Goal: Transaction & Acquisition: Purchase product/service

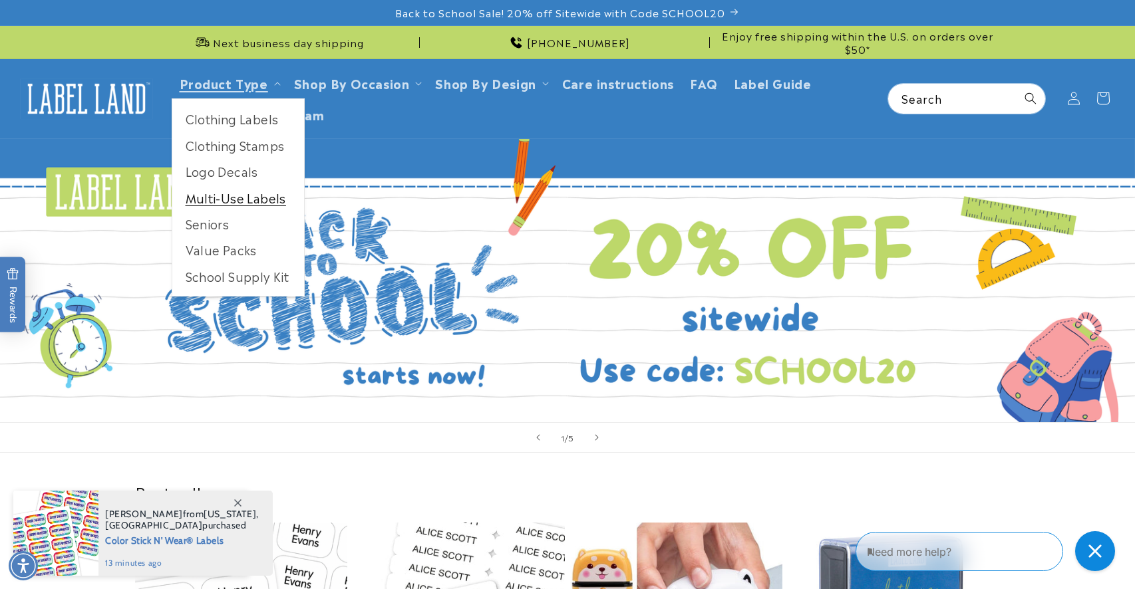
click at [262, 198] on link "Multi-Use Labels" at bounding box center [238, 198] width 132 height 26
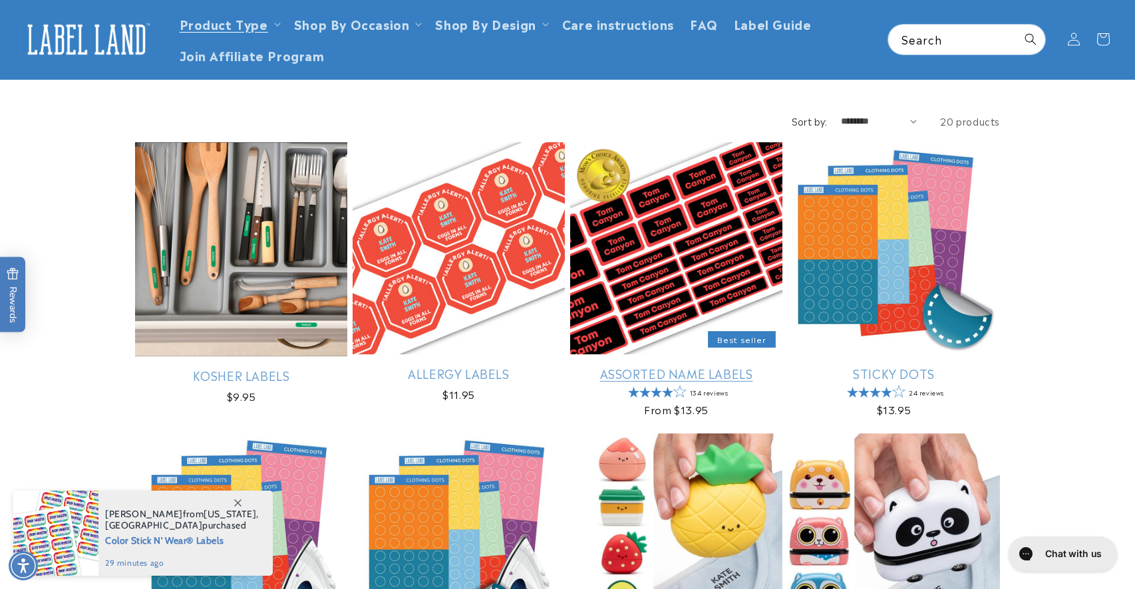
scroll to position [120, 0]
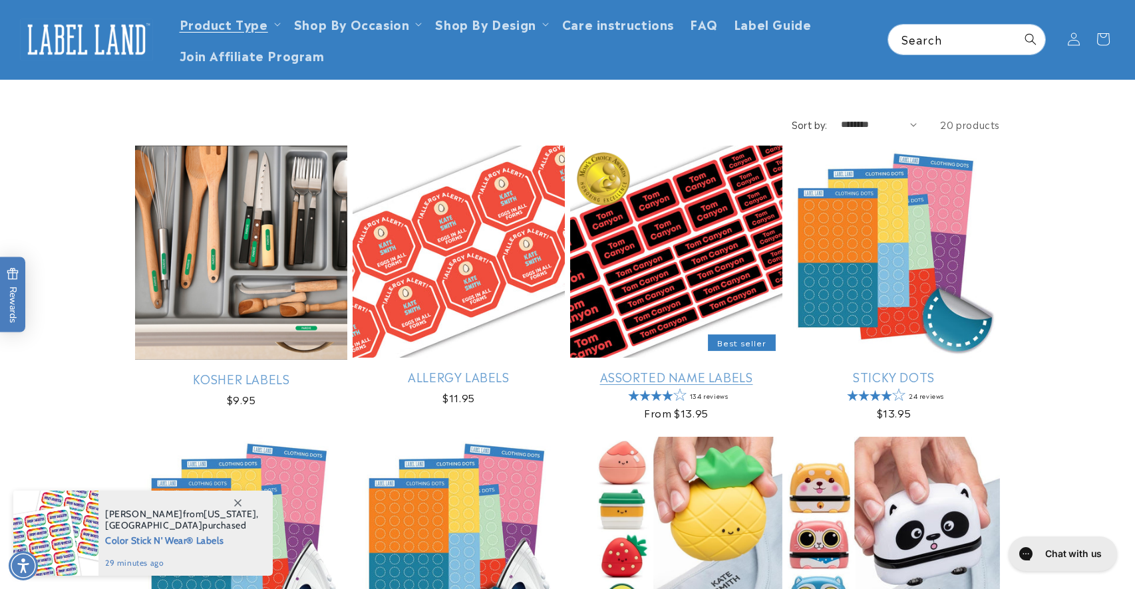
click at [650, 376] on link "Assorted Name Labels" at bounding box center [676, 376] width 212 height 15
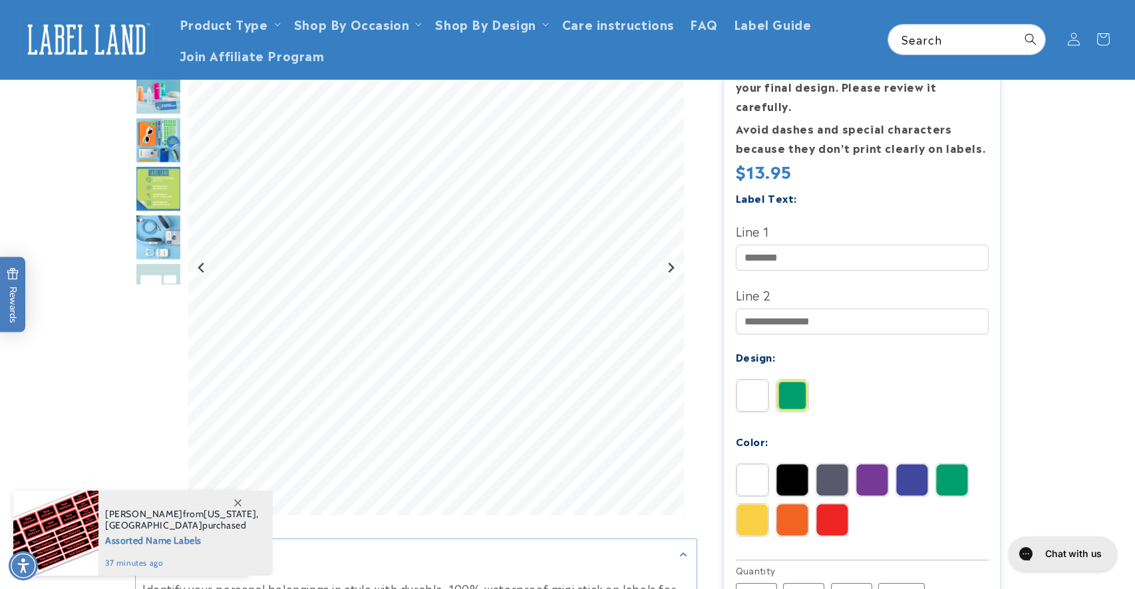
scroll to position [273, 0]
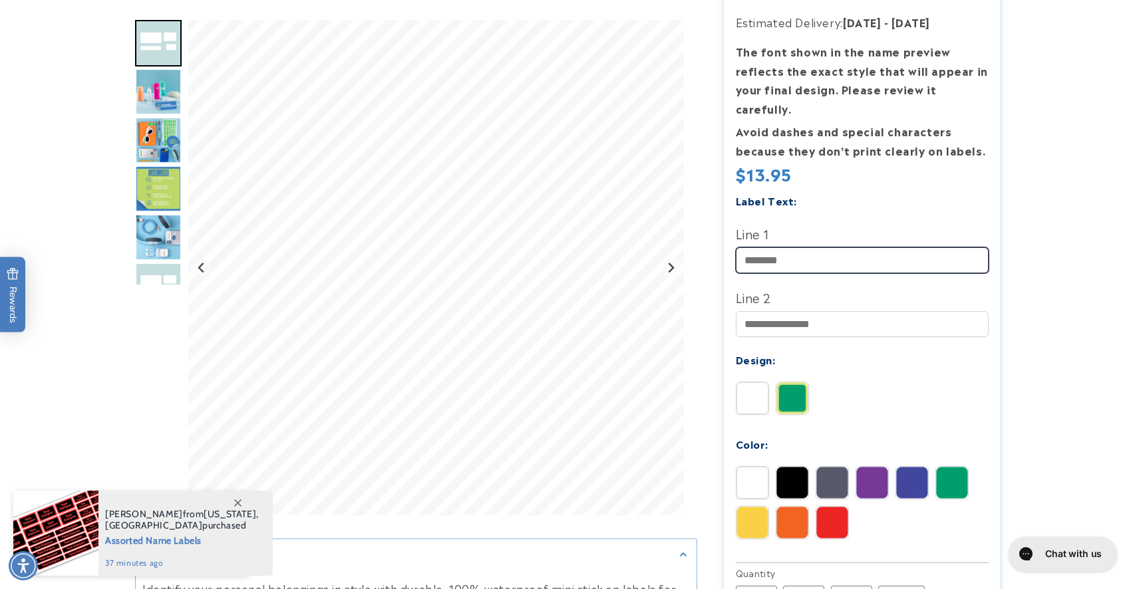
click at [813, 249] on input "Line 1" at bounding box center [862, 260] width 253 height 26
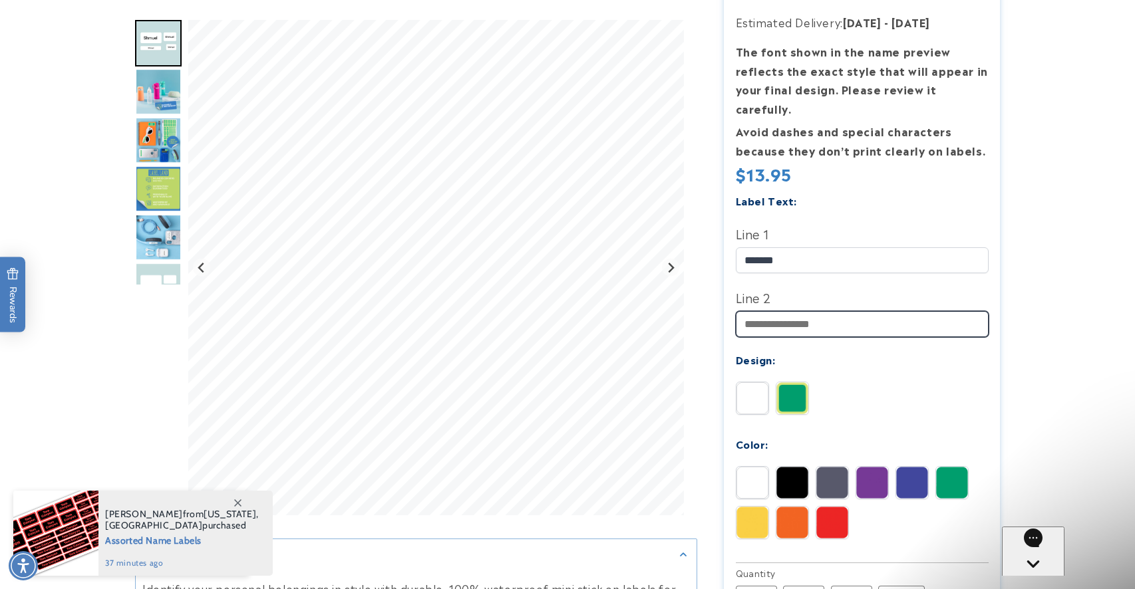
click at [817, 312] on input "Line 2" at bounding box center [862, 324] width 253 height 26
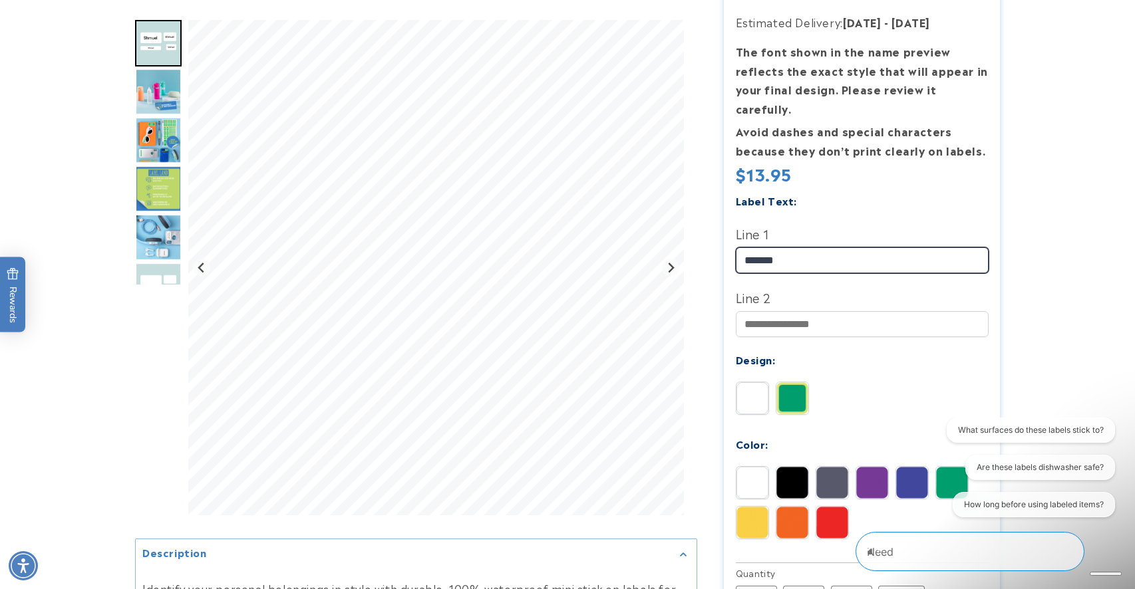
click at [841, 247] on input "******" at bounding box center [862, 260] width 253 height 26
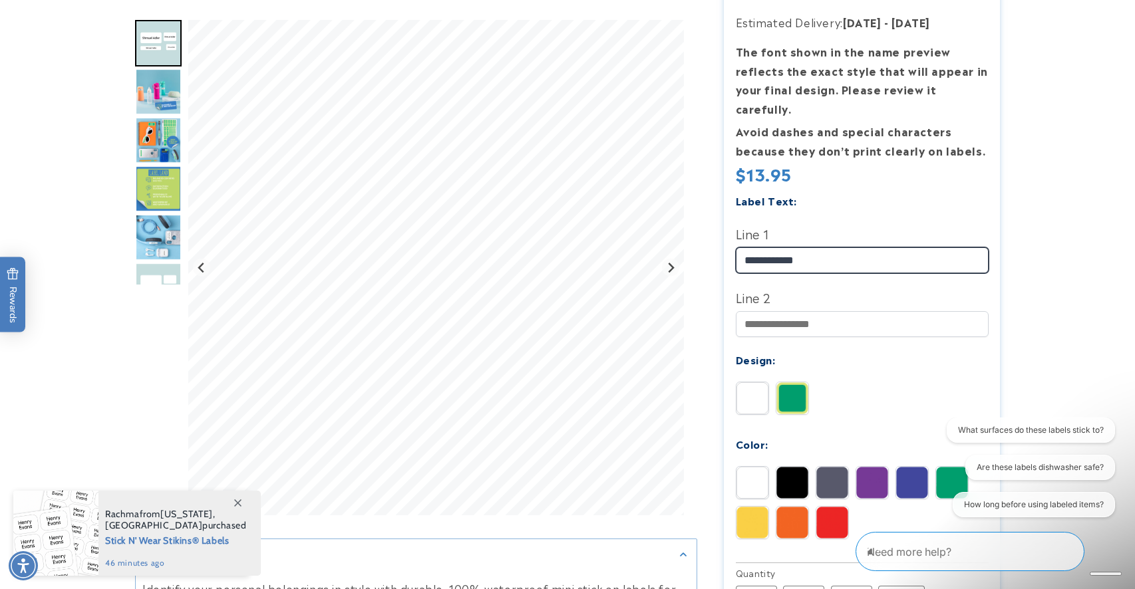
type input "**********"
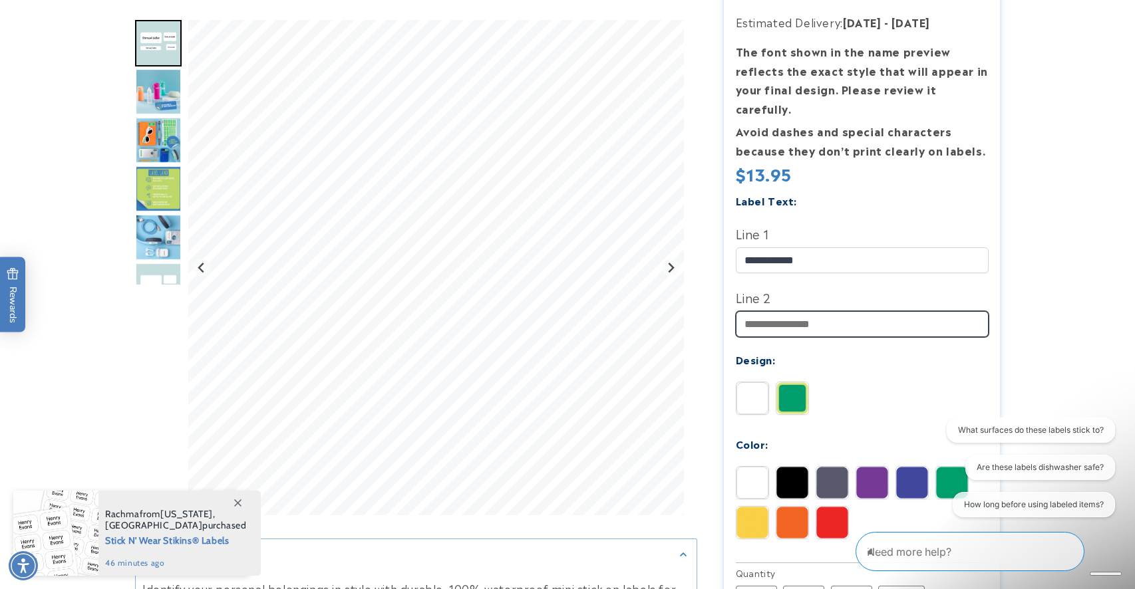
click at [835, 311] on input "Line 2" at bounding box center [862, 324] width 253 height 26
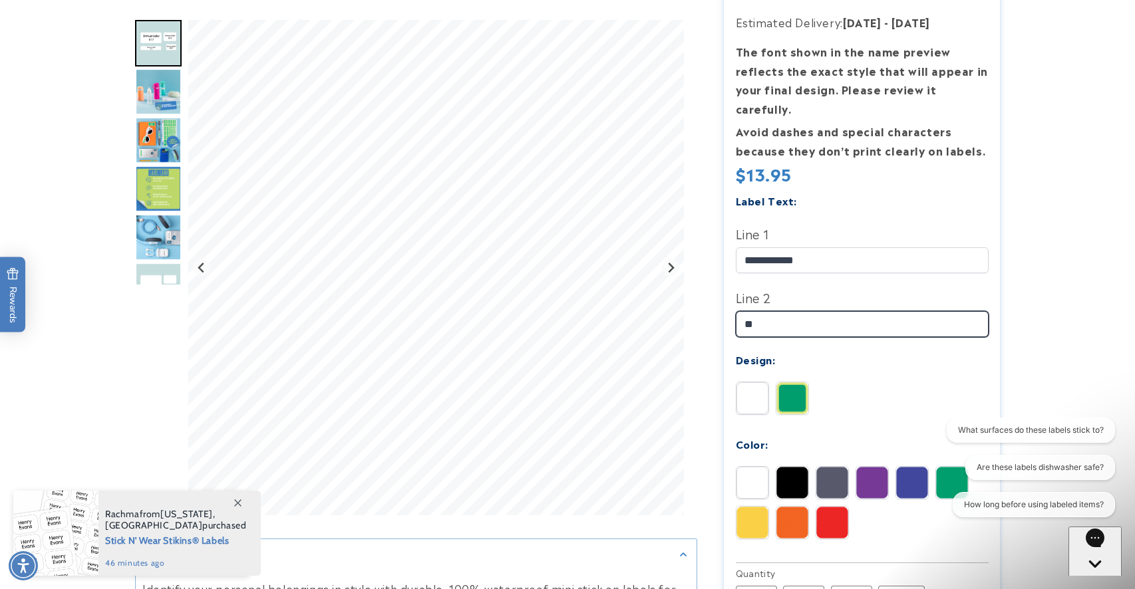
type input "*"
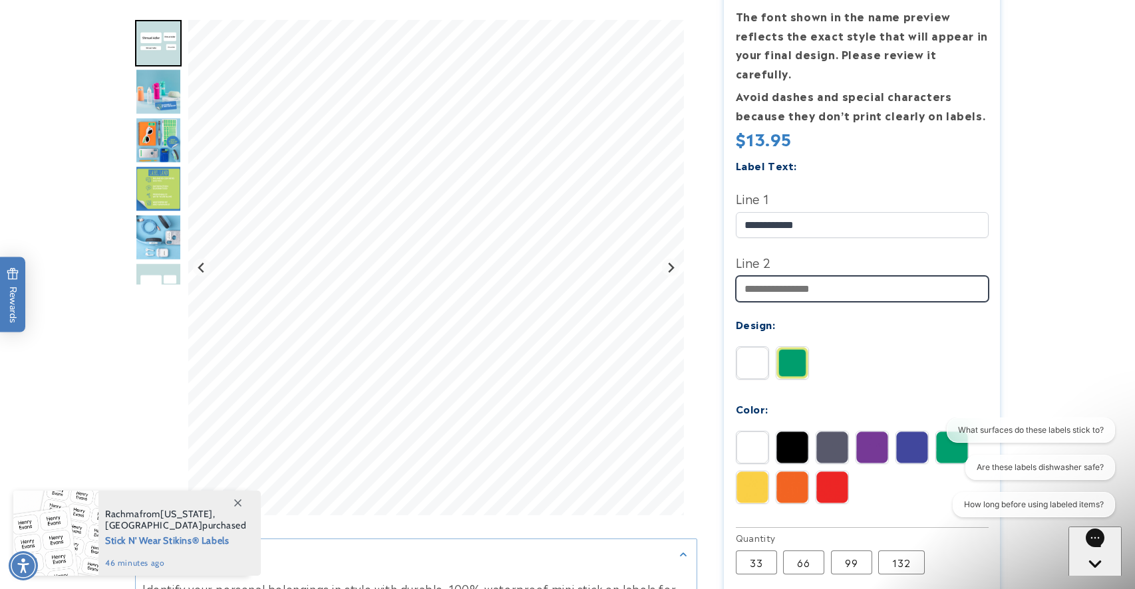
scroll to position [311, 0]
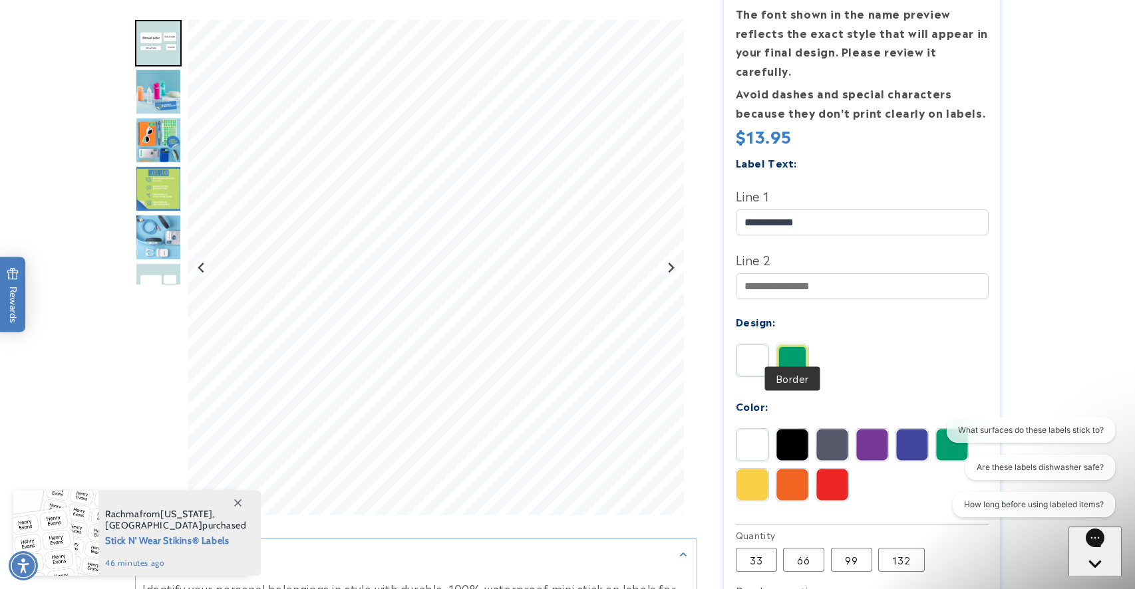
click at [797, 347] on img at bounding box center [792, 360] width 32 height 32
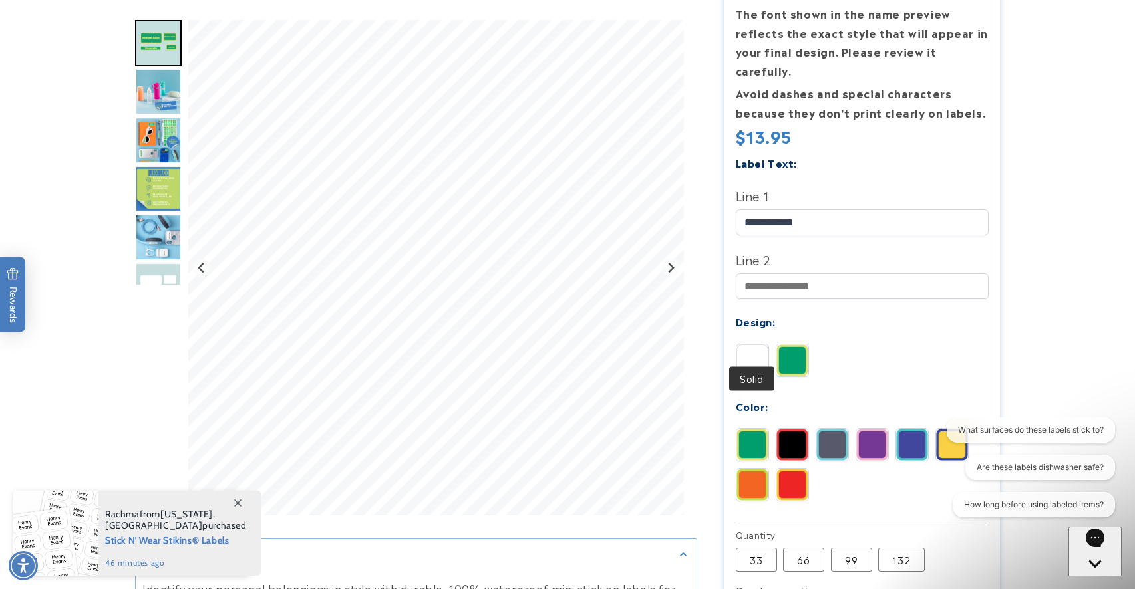
click at [751, 349] on img at bounding box center [752, 360] width 32 height 32
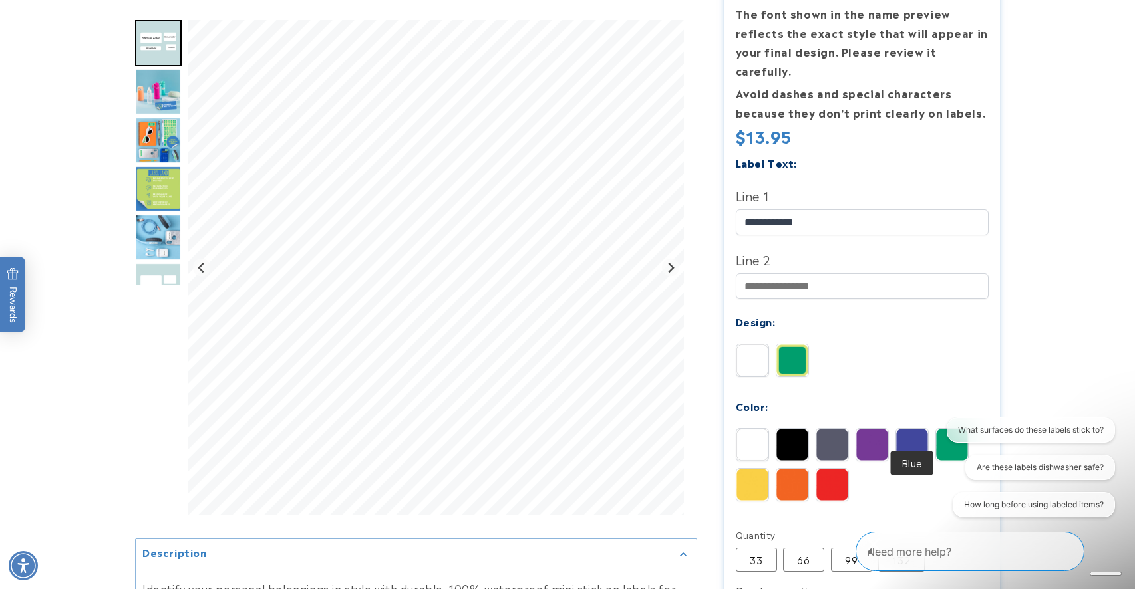
click at [912, 431] on img at bounding box center [912, 445] width 32 height 32
click at [791, 344] on img at bounding box center [792, 360] width 32 height 32
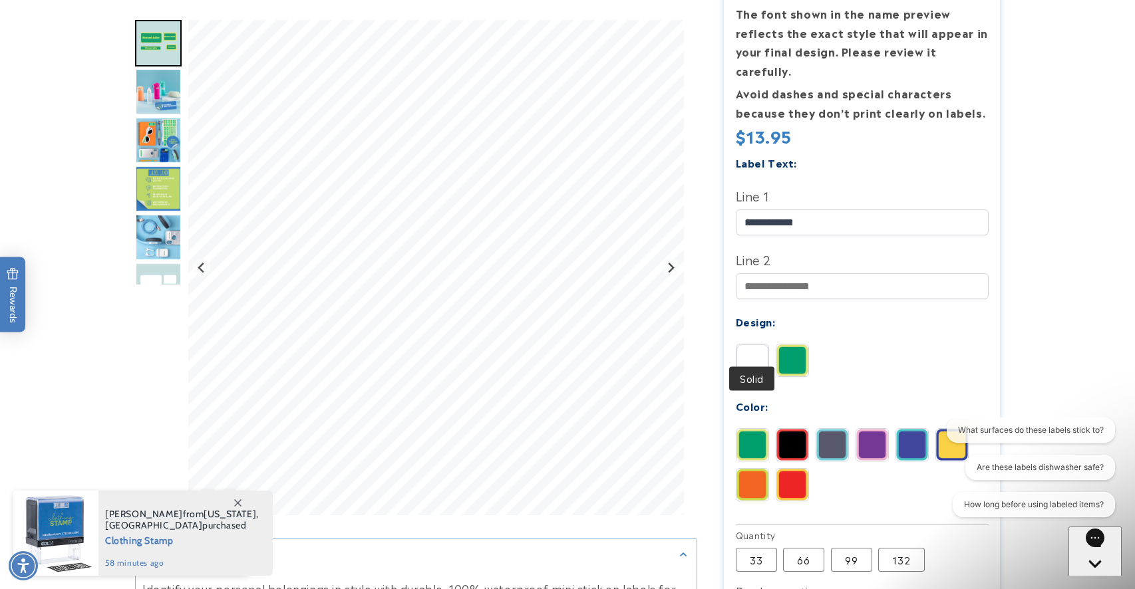
click at [753, 346] on img at bounding box center [752, 360] width 32 height 32
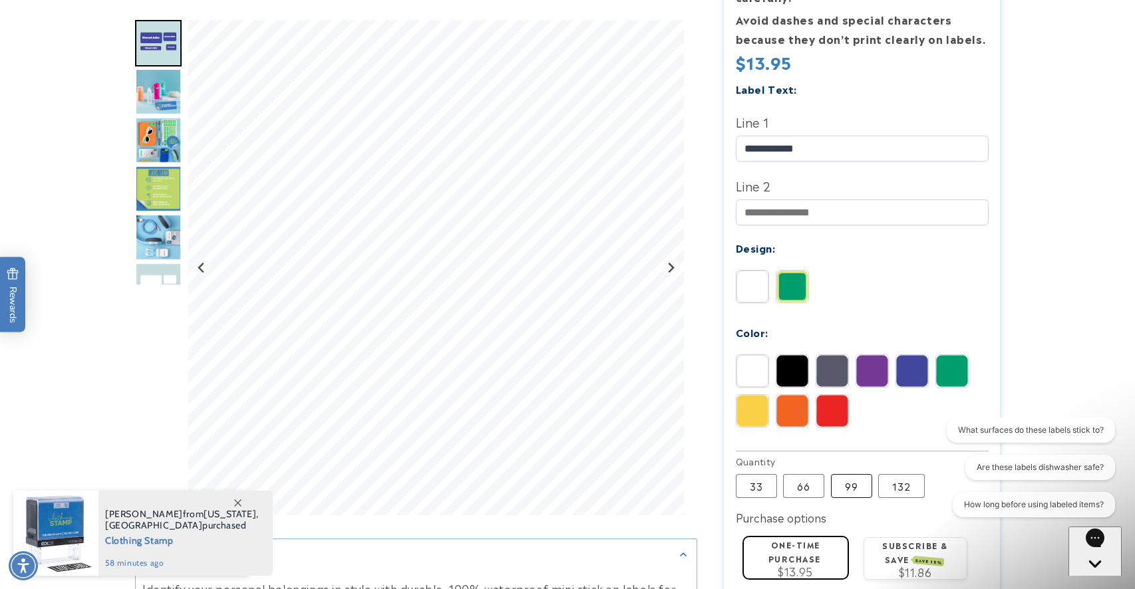
scroll to position [387, 0]
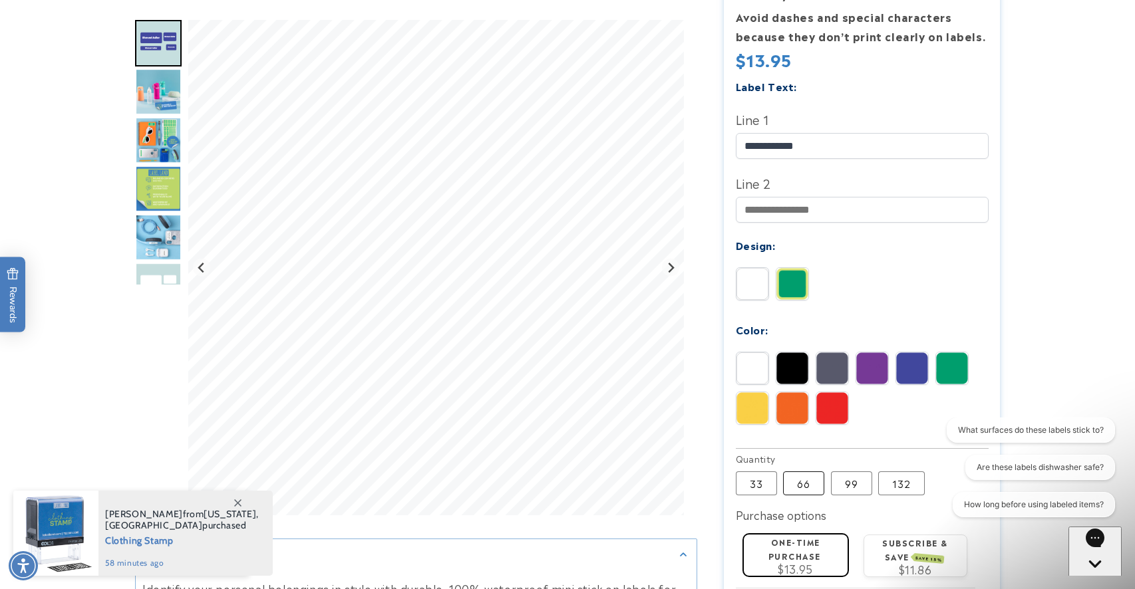
click at [797, 472] on label "66 Variant sold out or unavailable" at bounding box center [803, 484] width 41 height 24
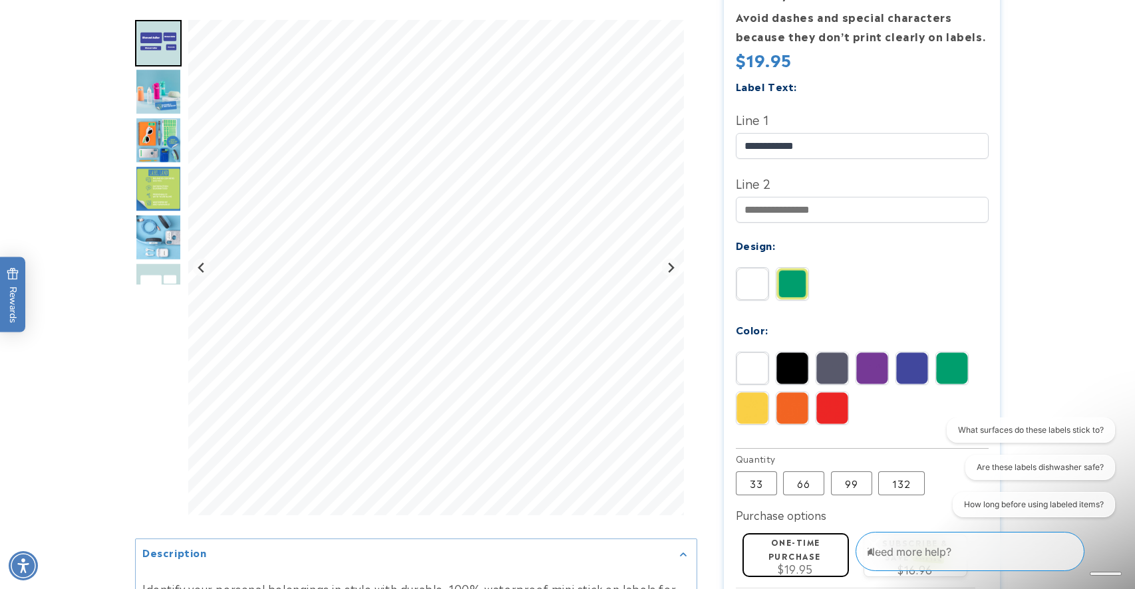
click at [879, 551] on icon "Close conversation starters" at bounding box center [873, 544] width 13 height 13
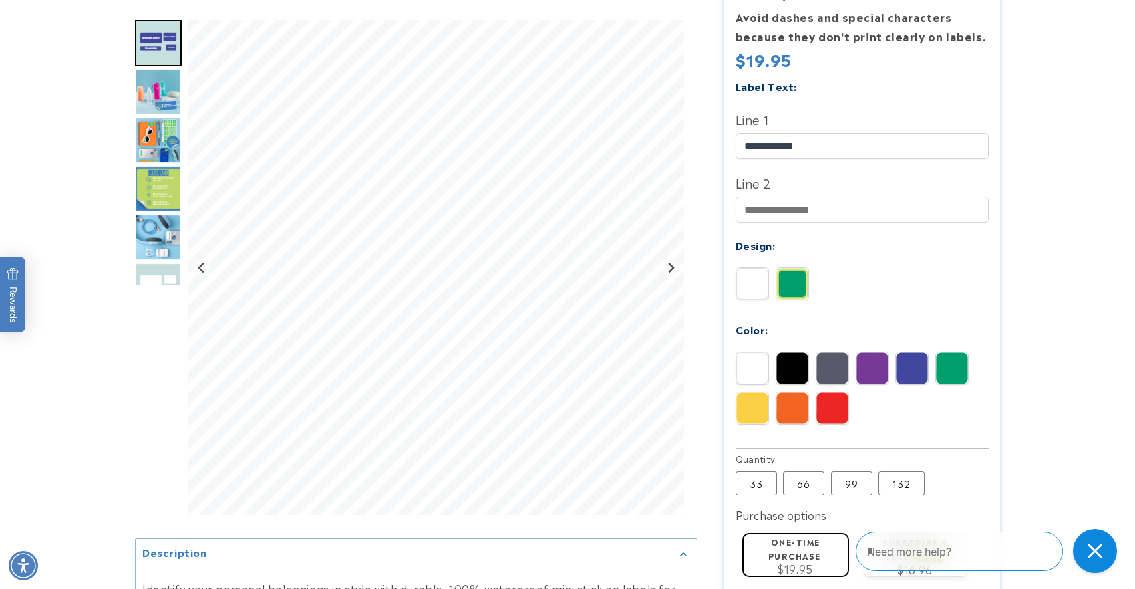
click at [1099, 556] on icon "Close gorgias live chat" at bounding box center [1094, 551] width 14 height 14
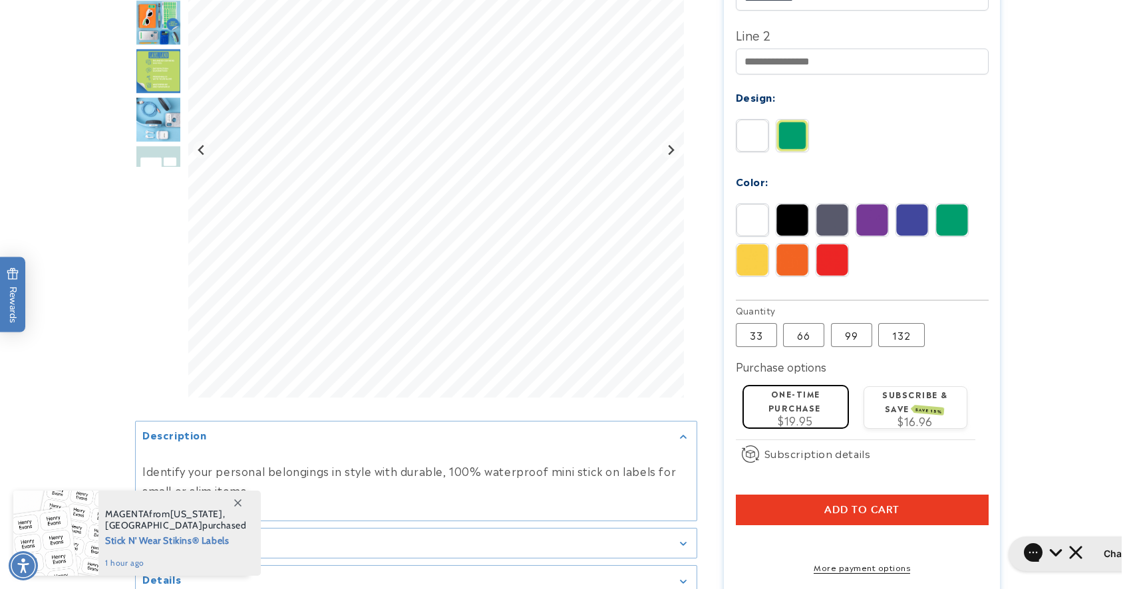
scroll to position [537, 0]
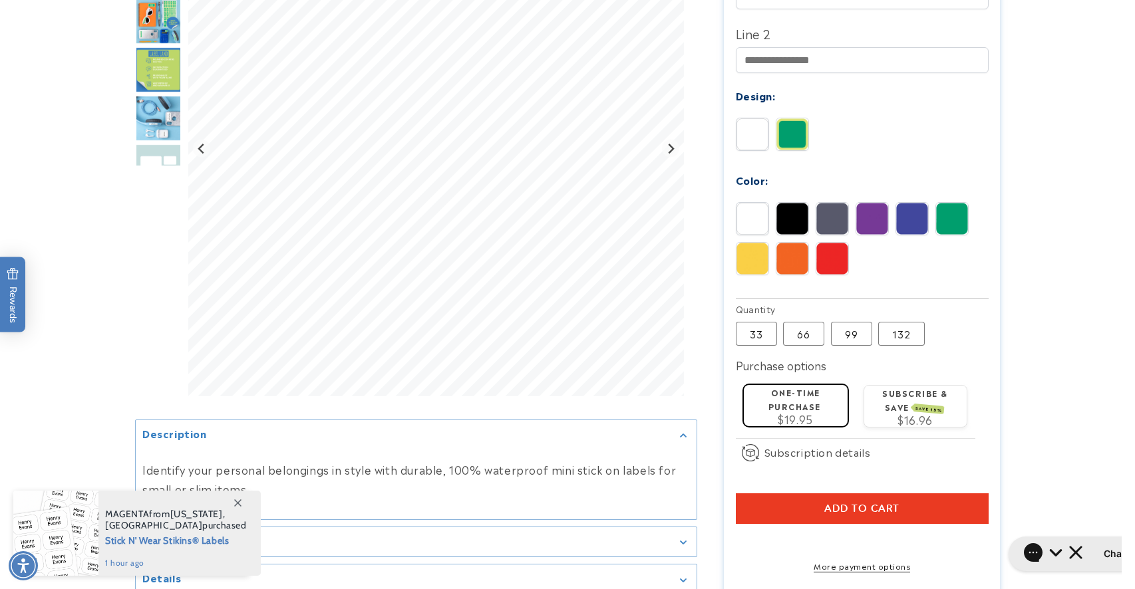
click at [848, 503] on span "Add to cart" at bounding box center [861, 509] width 75 height 12
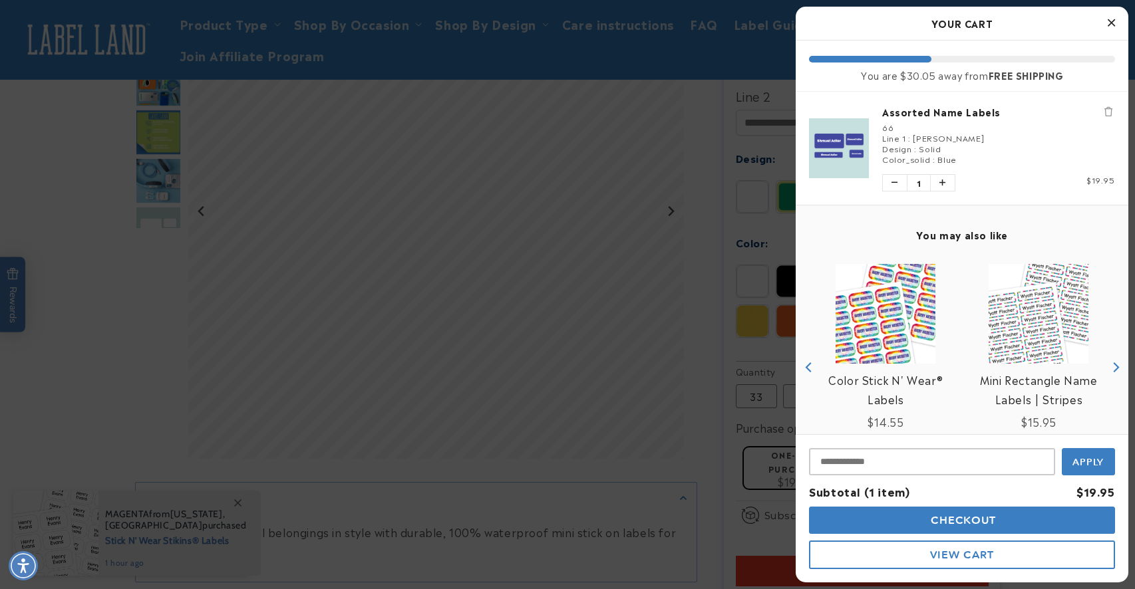
scroll to position [360, 0]
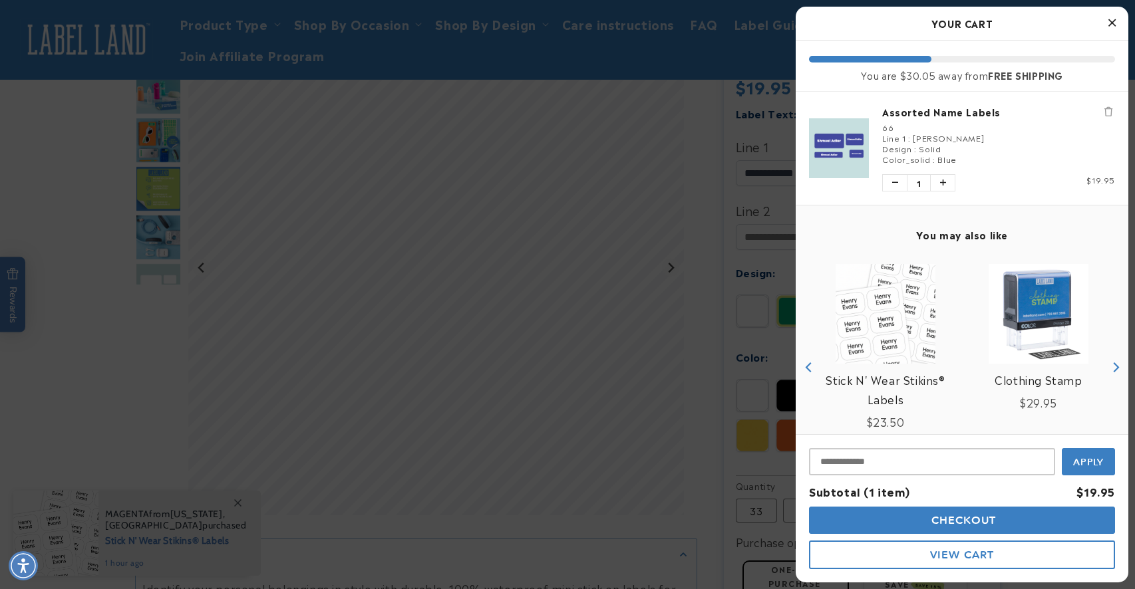
click at [1109, 23] on icon "Close Cart" at bounding box center [1111, 23] width 7 height 12
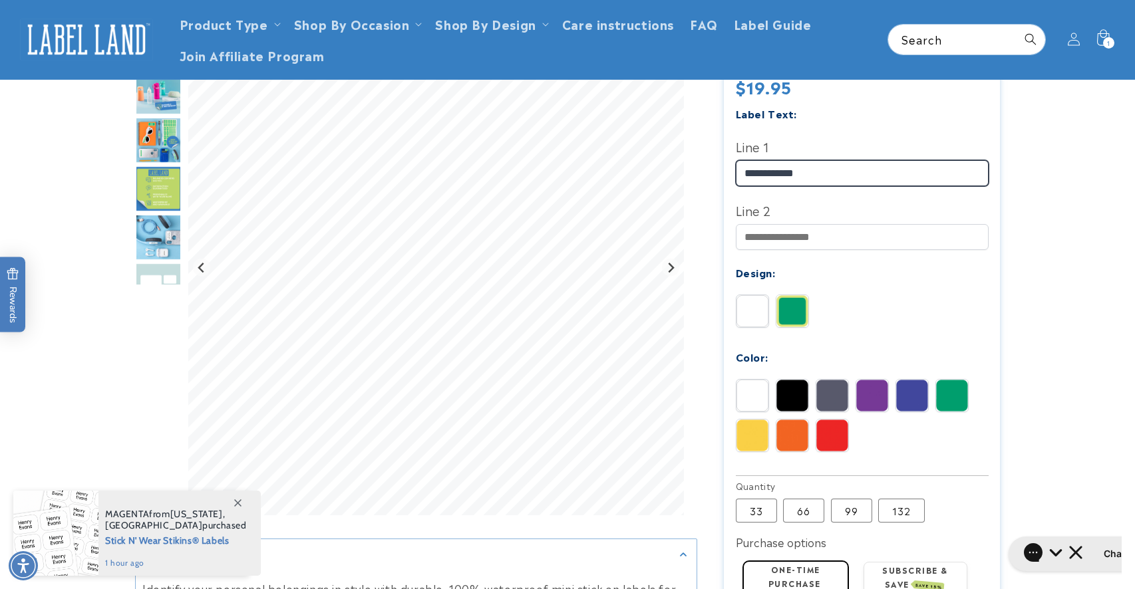
drag, startPoint x: 782, startPoint y: 154, endPoint x: 740, endPoint y: 154, distance: 41.9
click at [740, 160] on input "**********" at bounding box center [862, 173] width 253 height 26
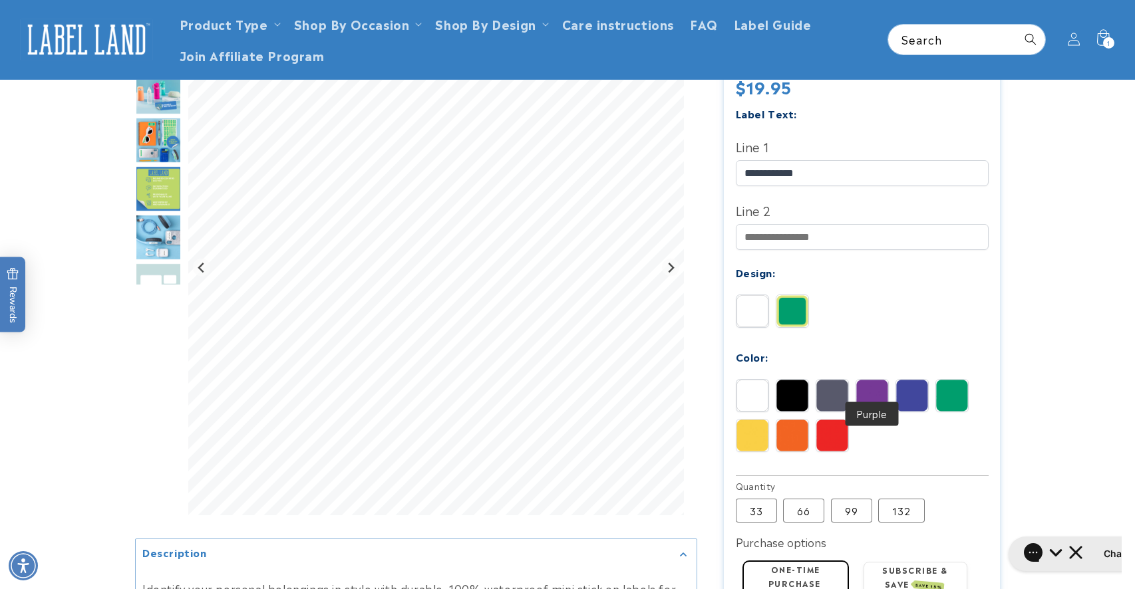
click at [859, 382] on img at bounding box center [872, 396] width 32 height 32
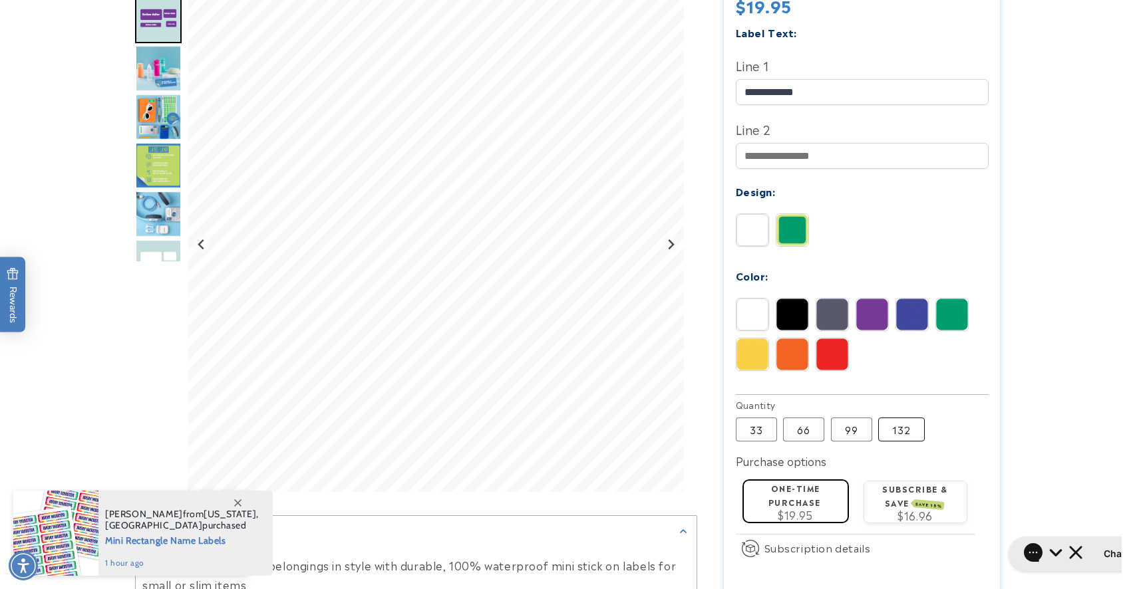
scroll to position [442, 0]
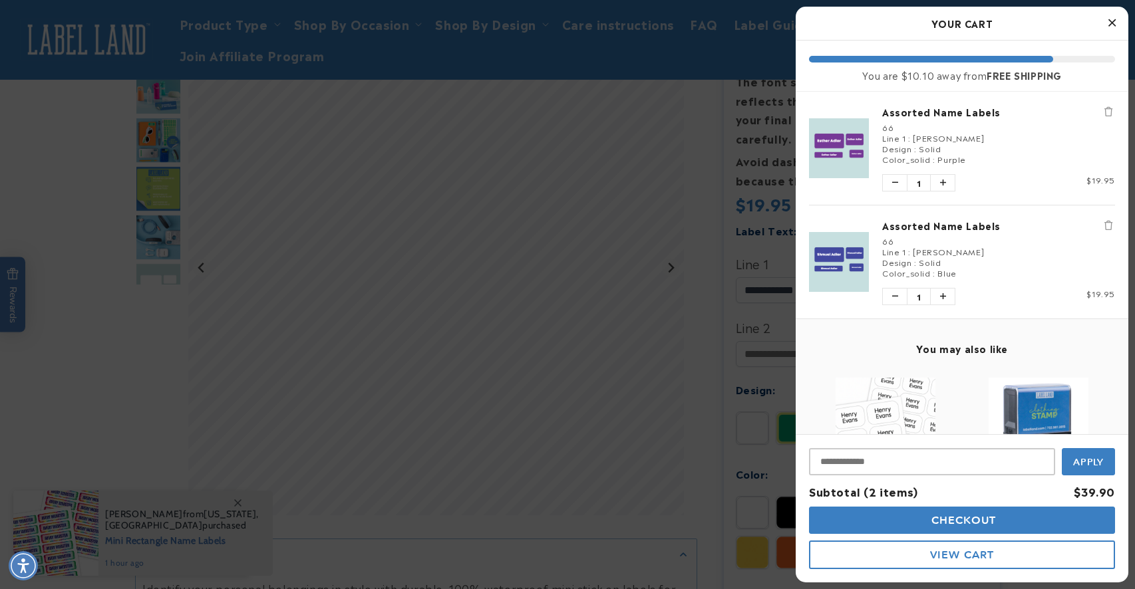
scroll to position [192, 0]
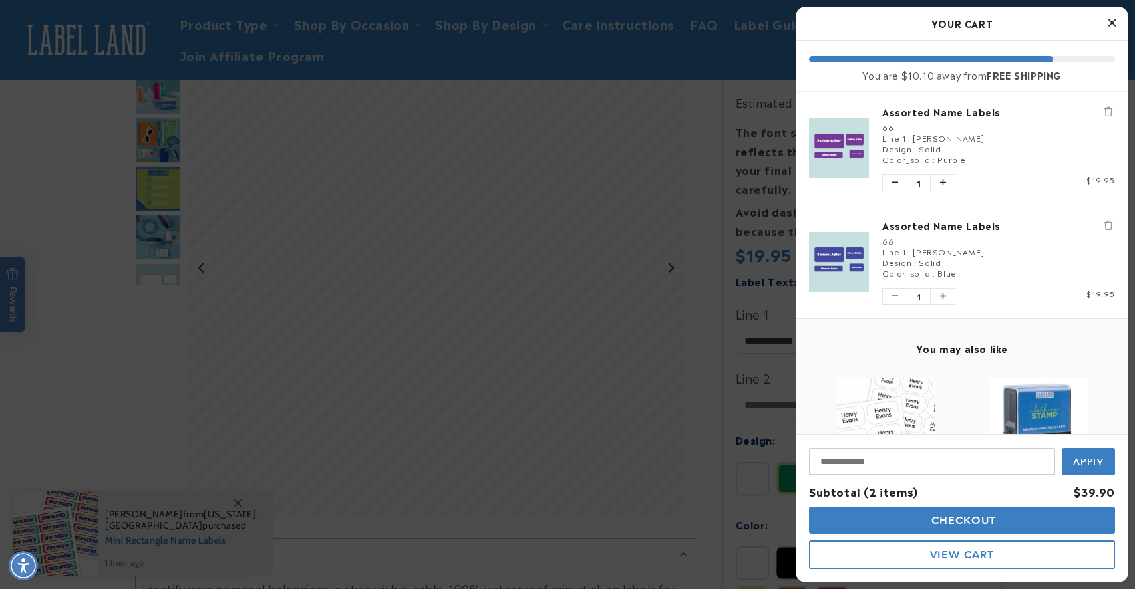
click at [1113, 19] on icon "Close Cart" at bounding box center [1111, 23] width 7 height 12
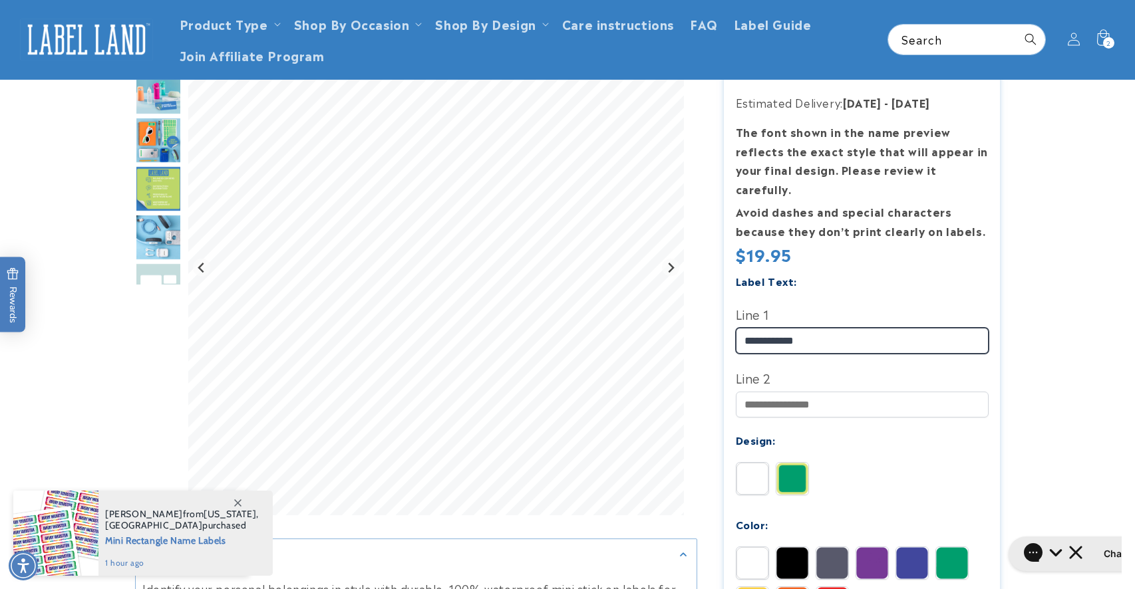
drag, startPoint x: 777, startPoint y: 323, endPoint x: 726, endPoint y: 317, distance: 52.2
click at [726, 319] on section "Assorted Name Labels Assorted Name Labels 134 Reviews Estimated Delivery: [DATE…" at bounding box center [862, 471] width 276 height 1012
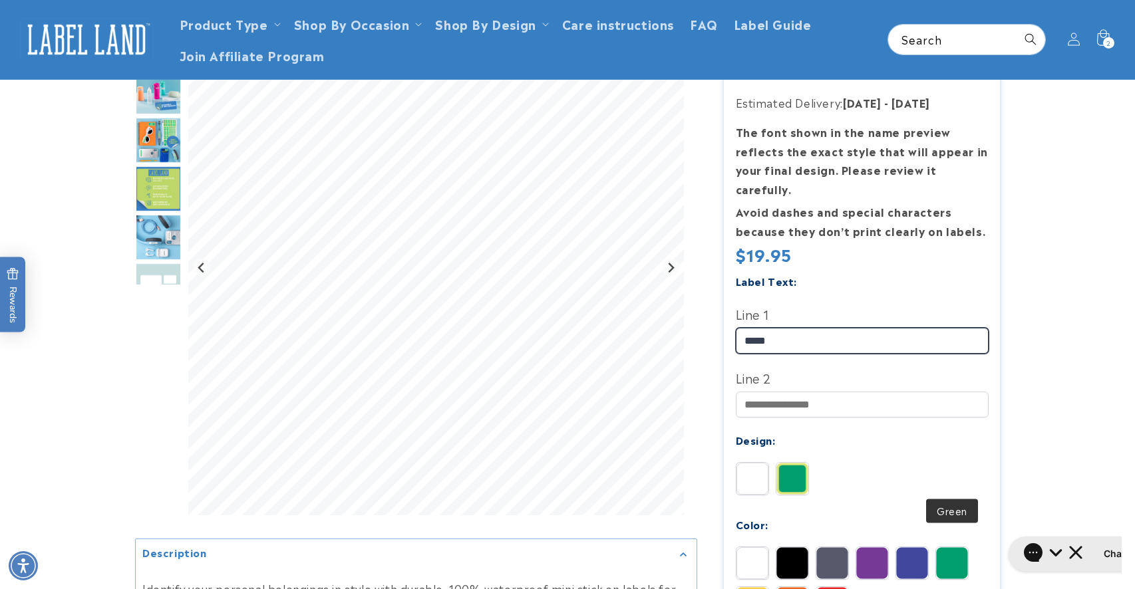
type input "*****"
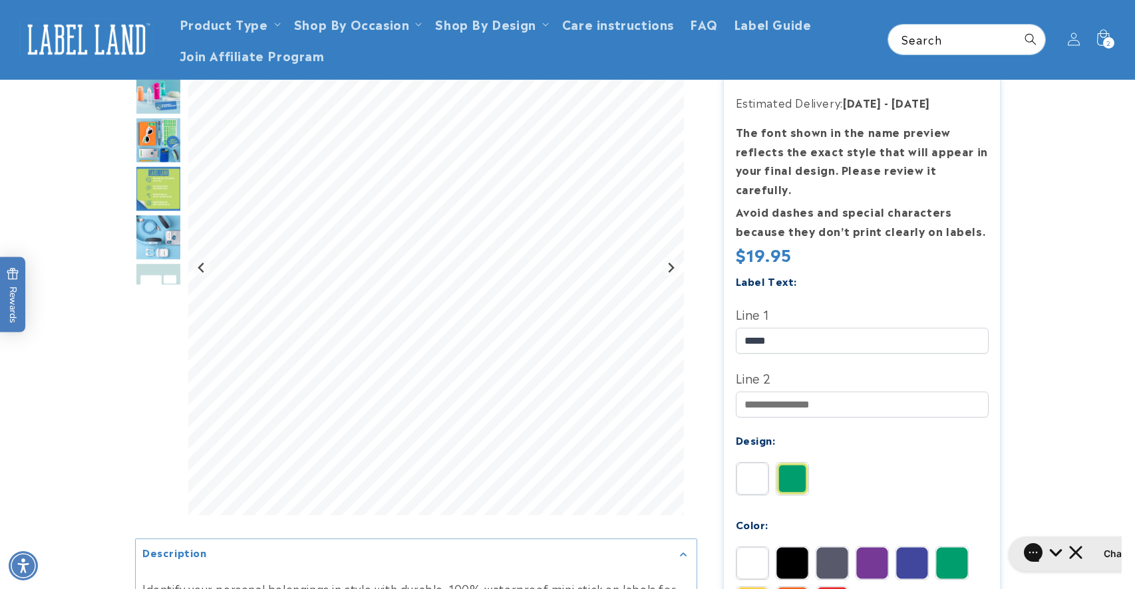
click at [950, 552] on img at bounding box center [952, 563] width 32 height 32
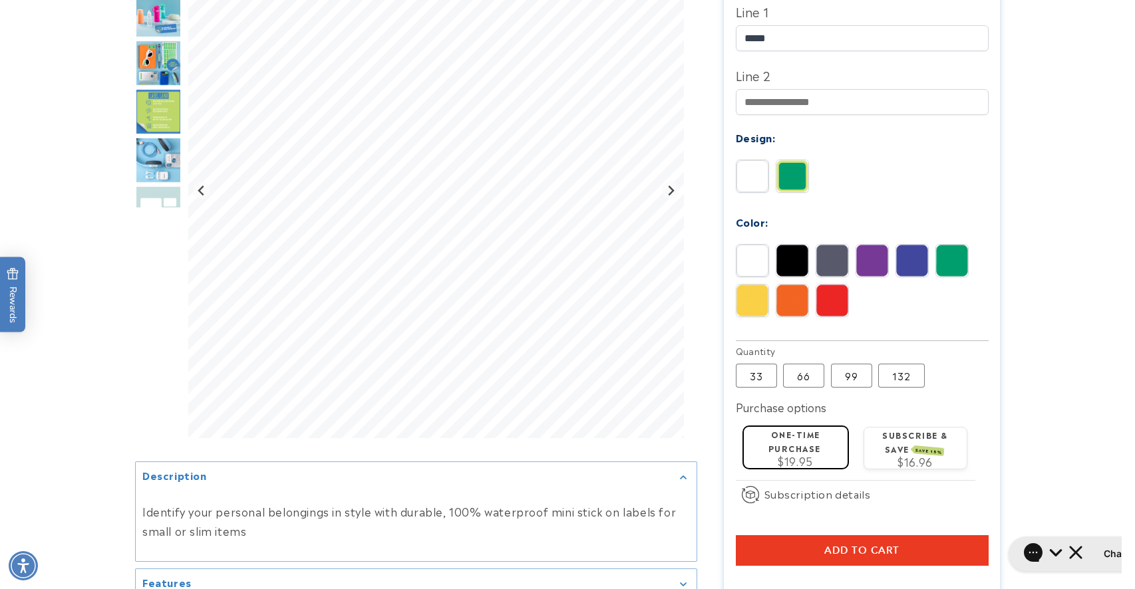
scroll to position [499, 0]
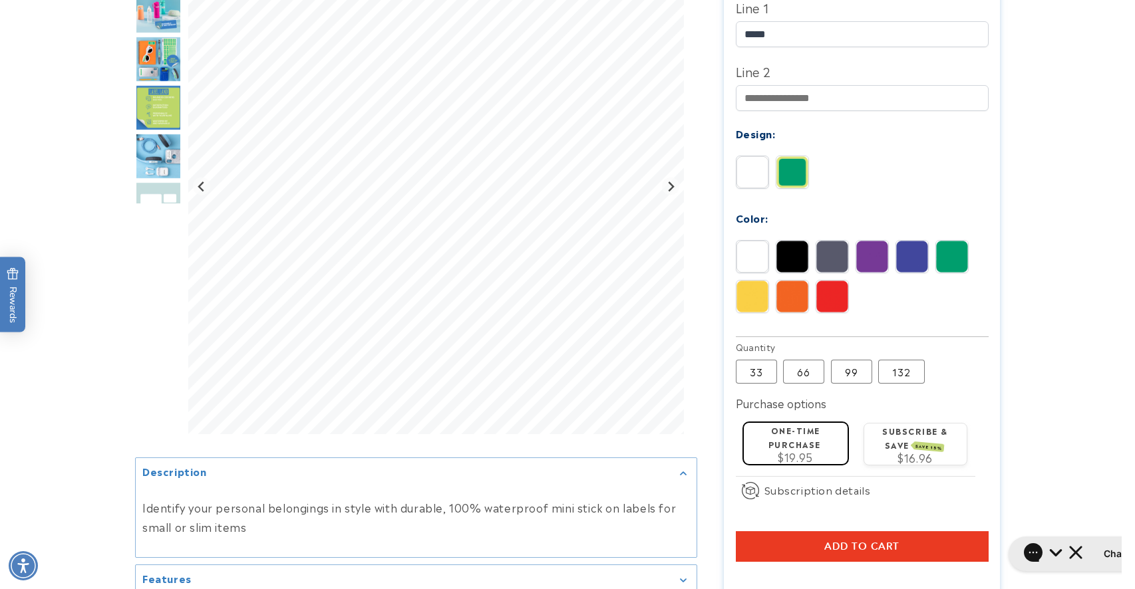
click at [847, 541] on span "Add to cart" at bounding box center [861, 547] width 75 height 12
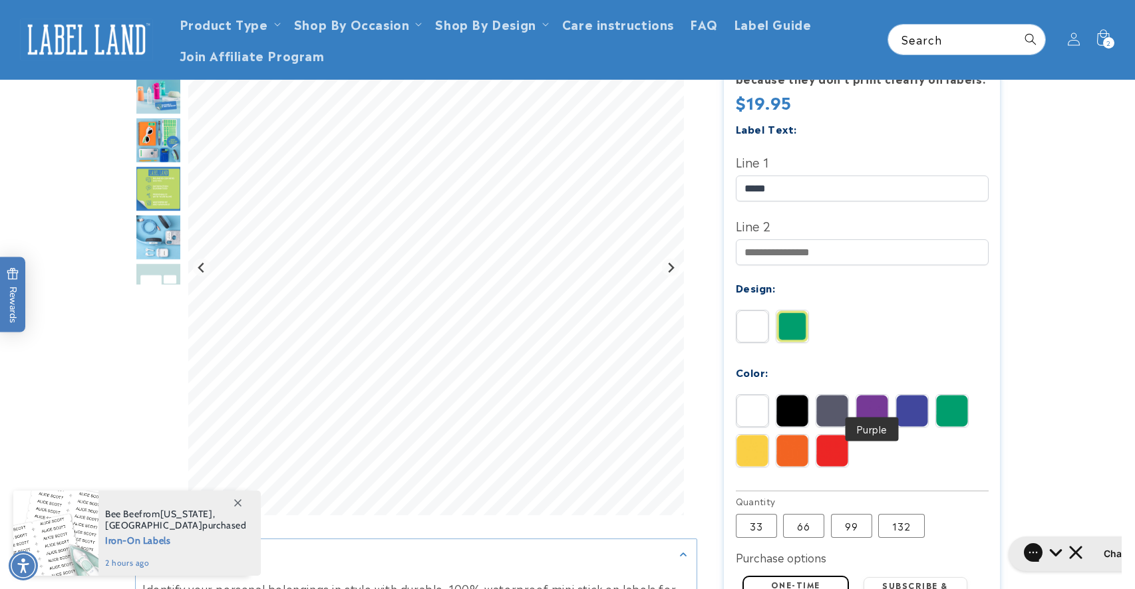
scroll to position [0, 0]
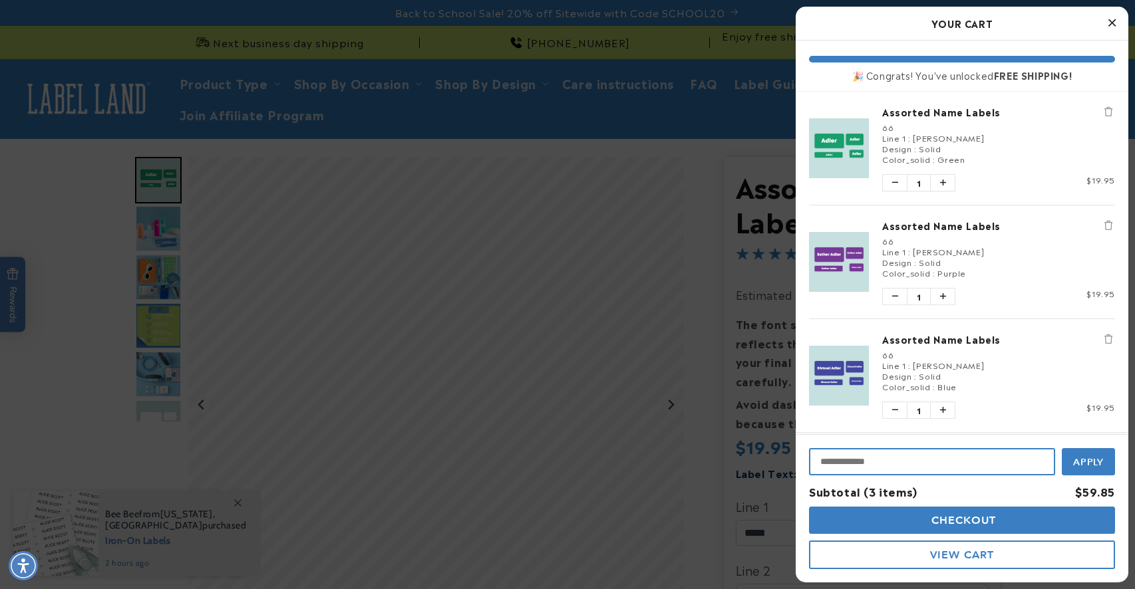
click at [964, 461] on input "Input Discount" at bounding box center [932, 461] width 246 height 27
type input "********"
click at [1081, 468] on button "Apply" at bounding box center [1087, 461] width 53 height 30
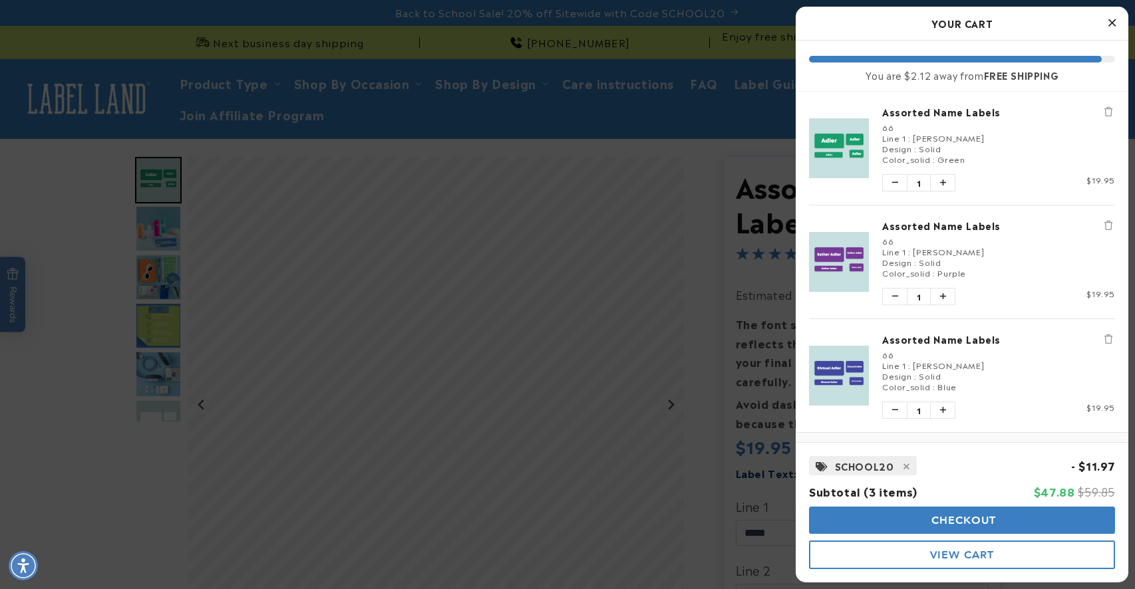
click at [984, 519] on span "Checkout" at bounding box center [962, 520] width 68 height 13
